Goal: Task Accomplishment & Management: Manage account settings

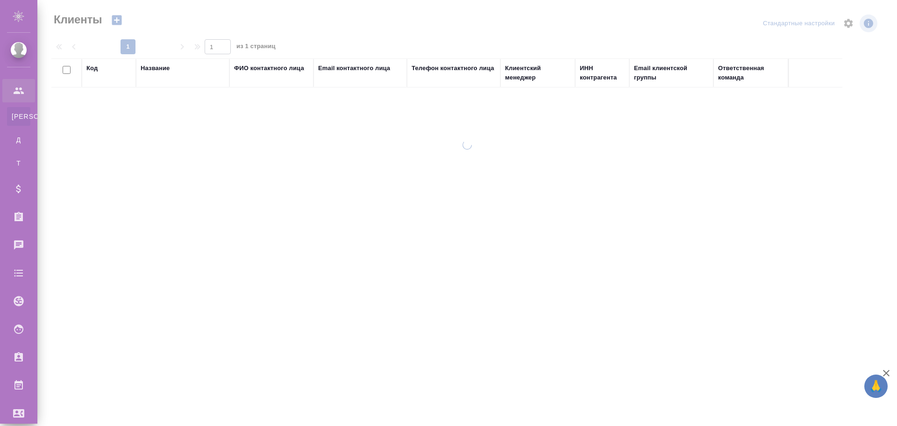
select select "RU"
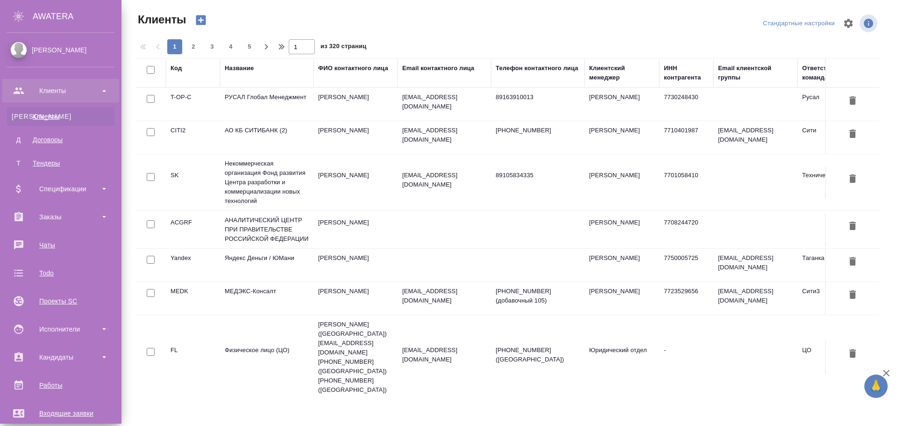
click at [55, 114] on div "Клиенты" at bounding box center [61, 116] width 98 height 9
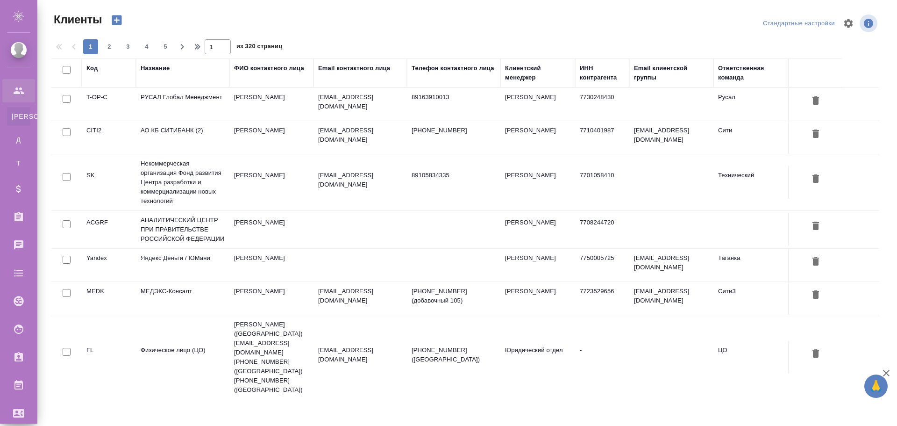
click at [180, 97] on td "РУСАЛ Глобал Менеджмент" at bounding box center [182, 104] width 93 height 33
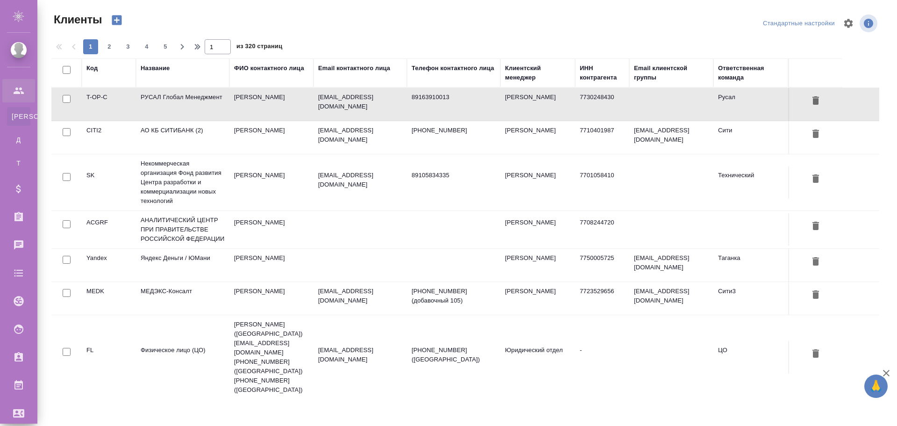
click at [180, 97] on td "РУСАЛ Глобал Менеджмент" at bounding box center [182, 104] width 93 height 33
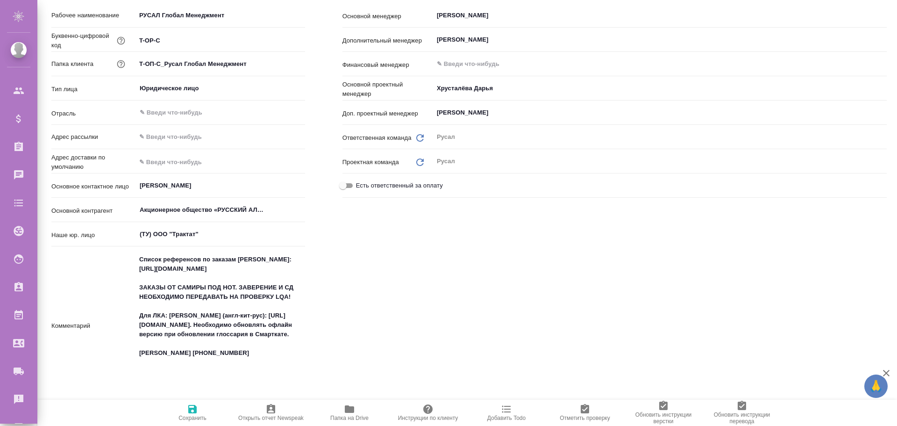
type textarea "x"
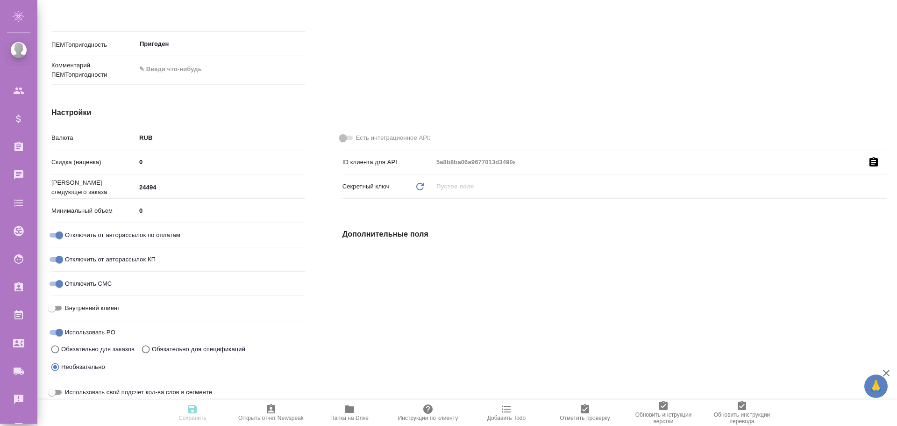
scroll to position [607, 0]
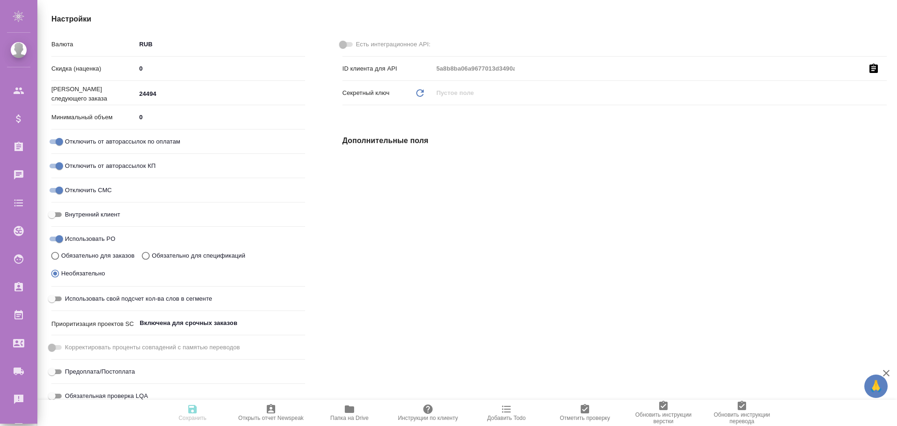
type textarea "x"
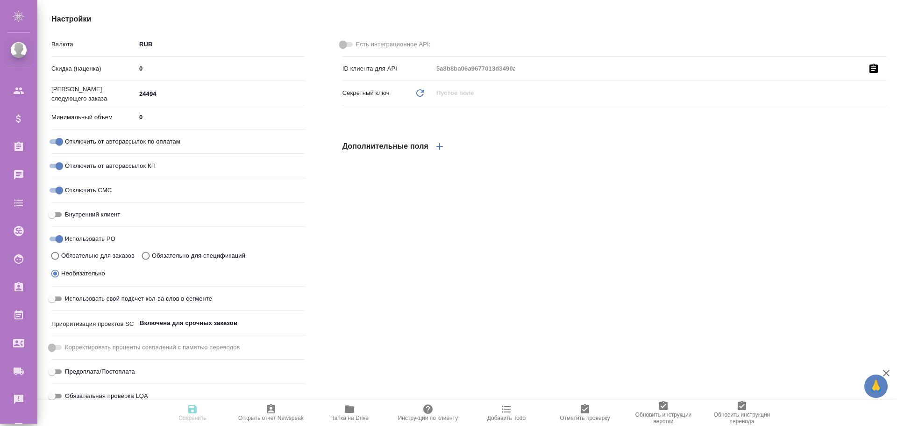
type textarea "x"
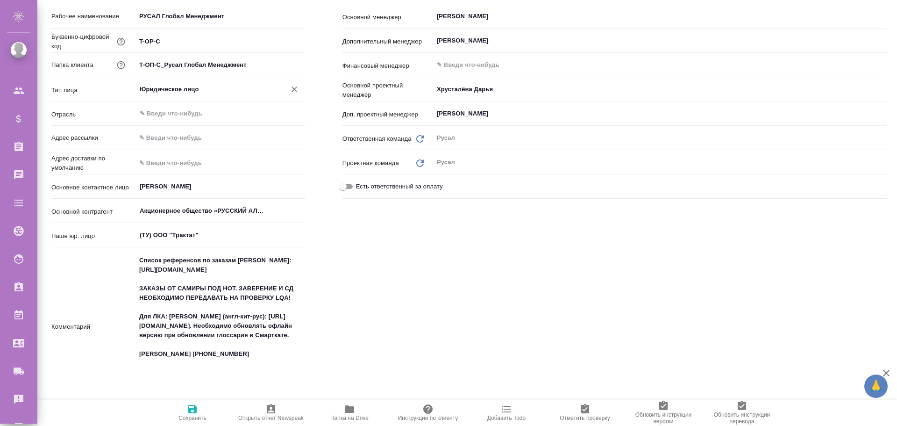
scroll to position [0, 0]
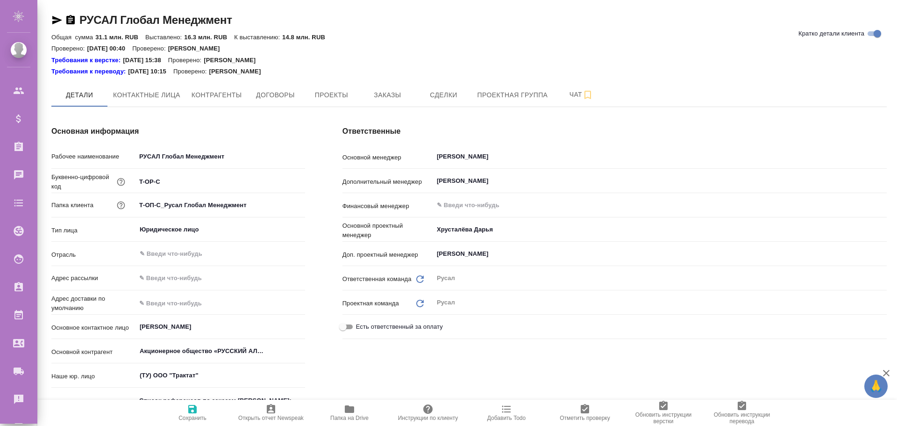
type textarea "x"
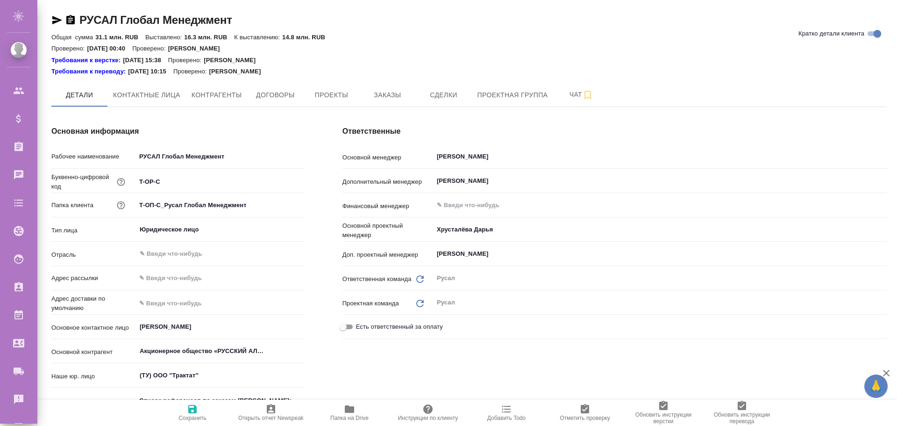
type textarea "x"
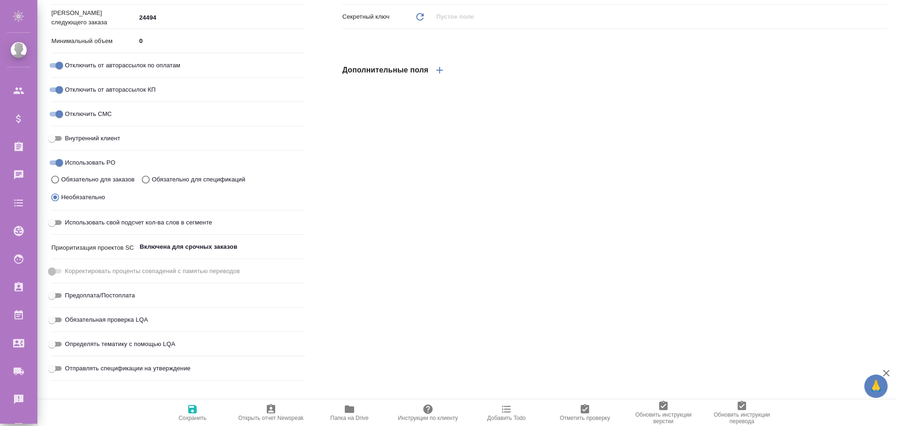
scroll to position [404, 0]
